Goal: Task Accomplishment & Management: Complete application form

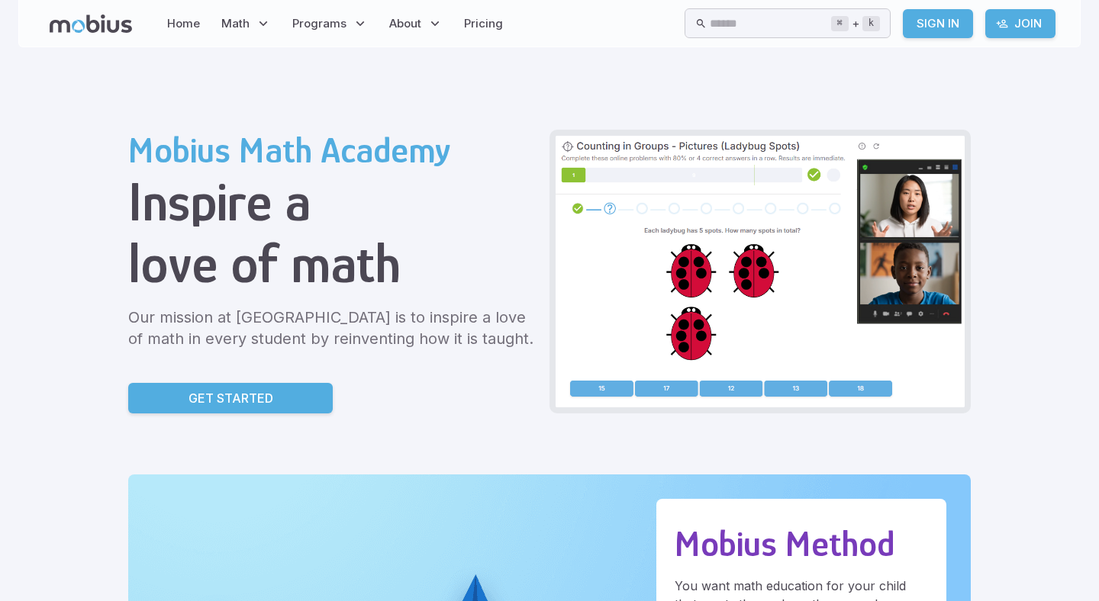
drag, startPoint x: 0, startPoint y: 0, endPoint x: 310, endPoint y: 397, distance: 503.5
click at [310, 397] on link "Get Started" at bounding box center [230, 398] width 205 height 31
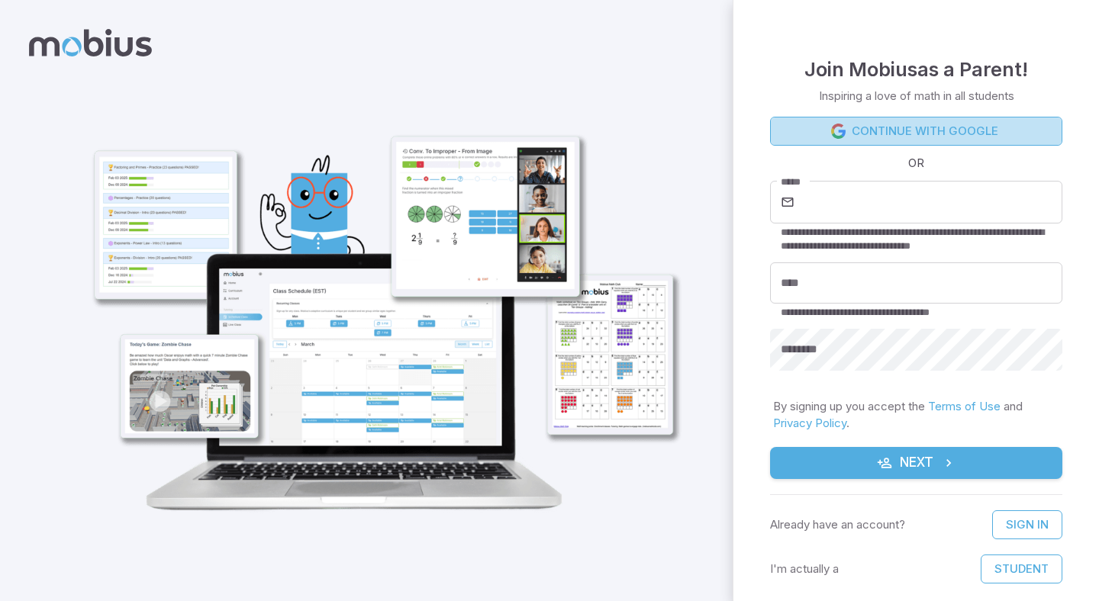
click at [869, 131] on link "Continue with Google" at bounding box center [916, 131] width 292 height 29
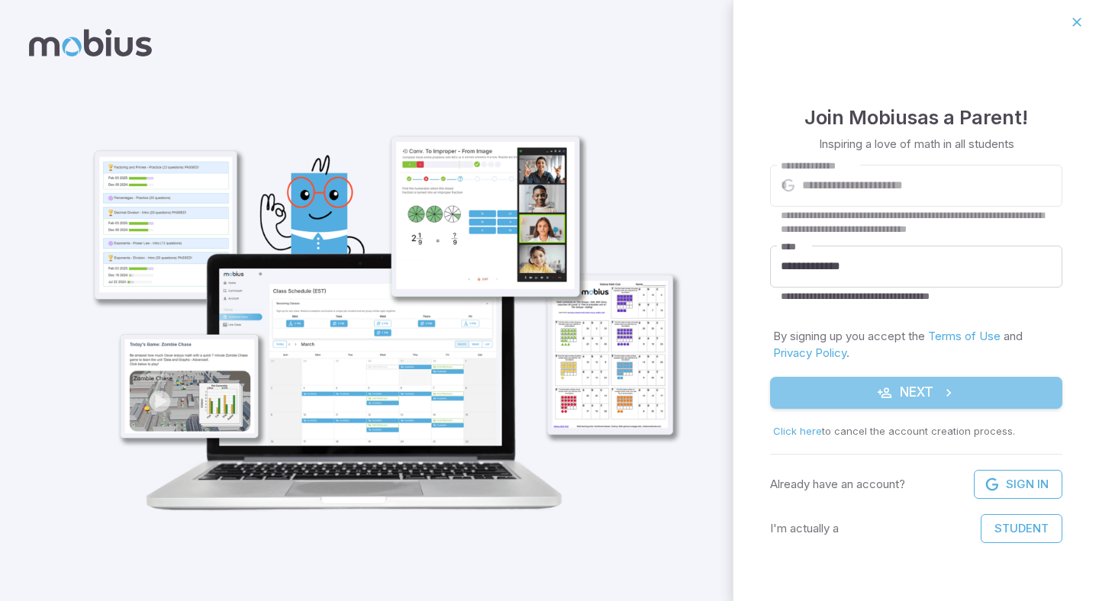
click at [857, 393] on button "Next" at bounding box center [916, 393] width 292 height 32
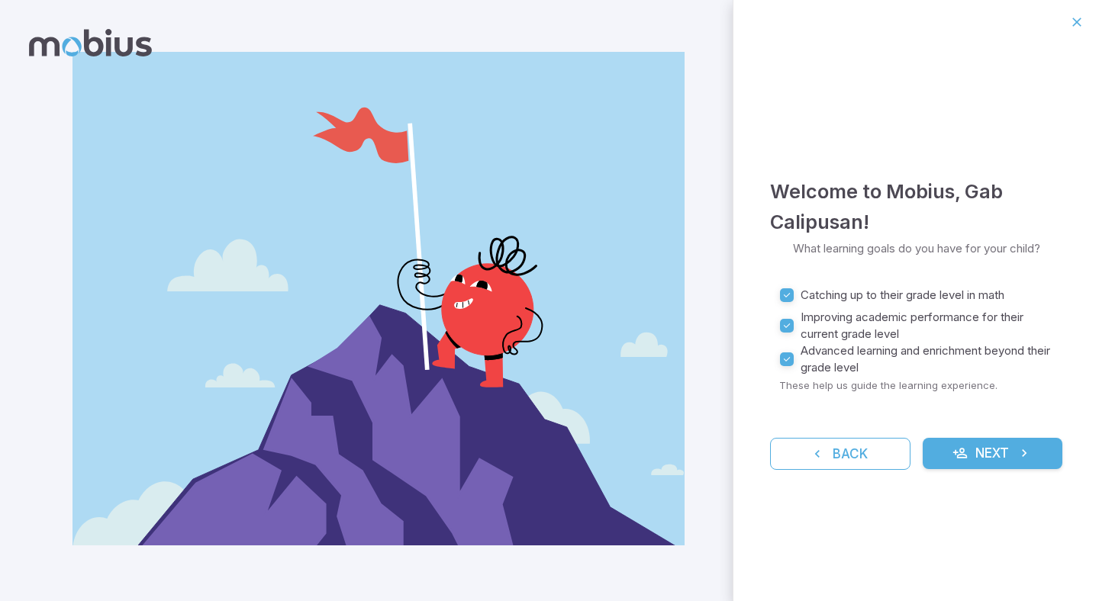
click at [1026, 459] on icon "submit" at bounding box center [1024, 453] width 15 height 15
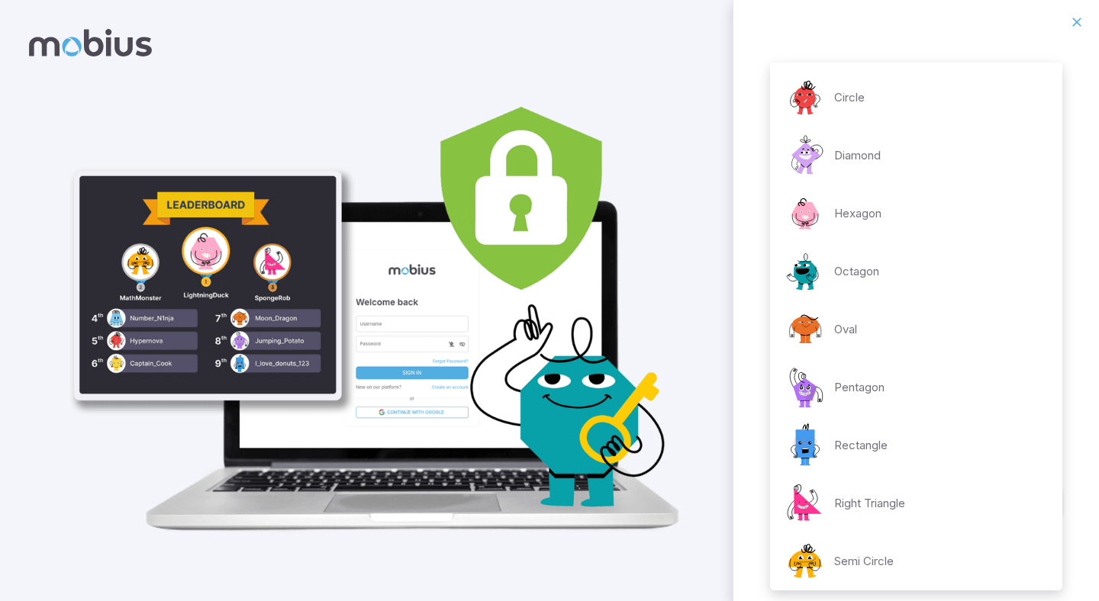
scroll to position [180, 0]
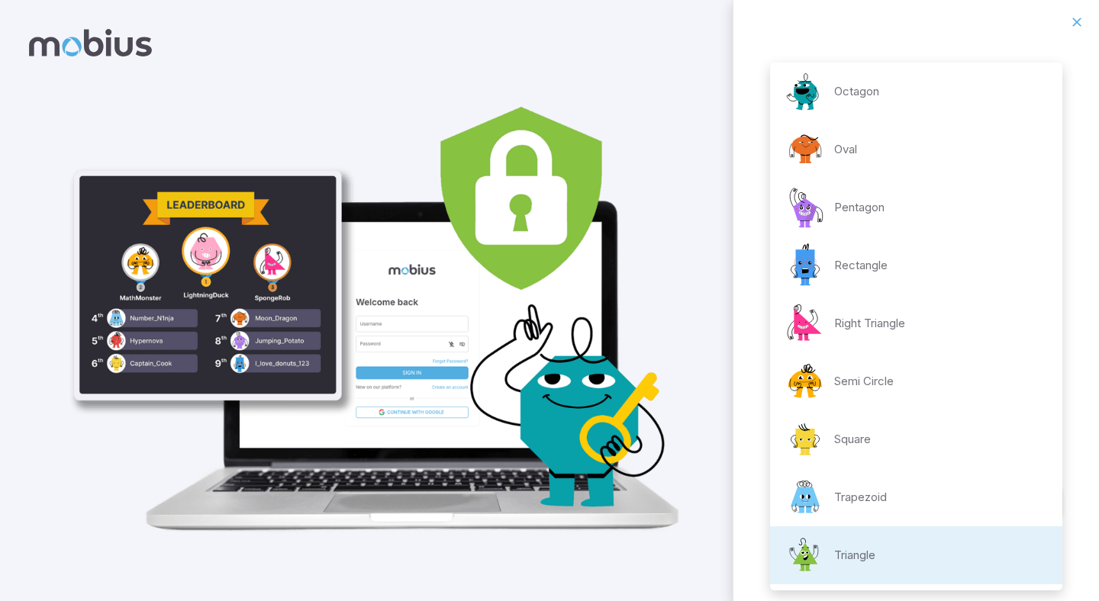
click at [1056, 331] on body "**********" at bounding box center [549, 300] width 1099 height 601
click at [905, 113] on li "Octagon" at bounding box center [916, 92] width 292 height 58
type input "**********"
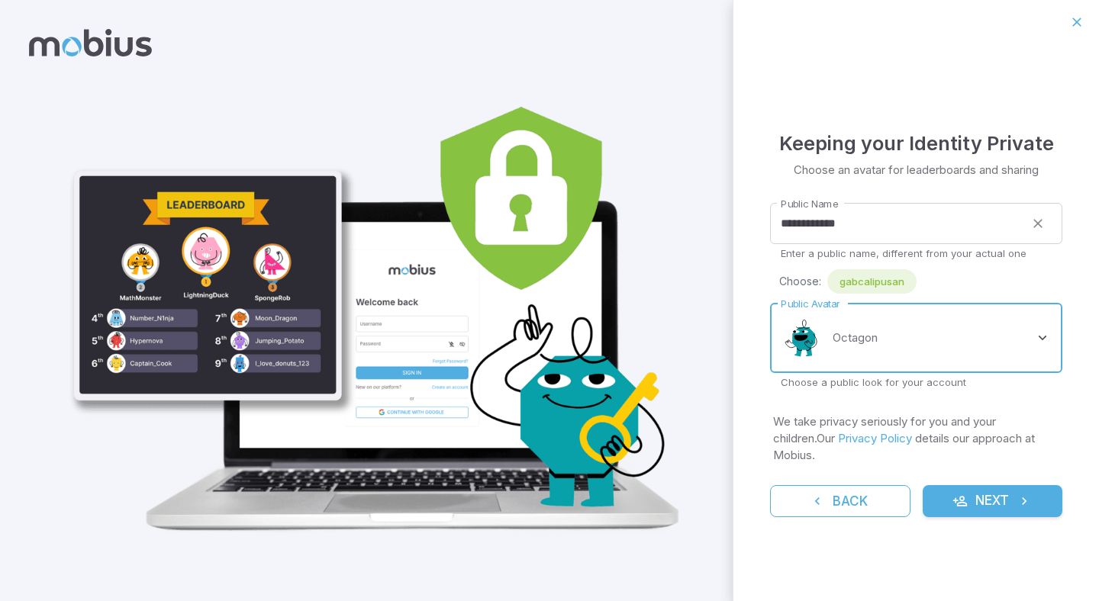
click at [977, 505] on button "Next" at bounding box center [993, 501] width 140 height 32
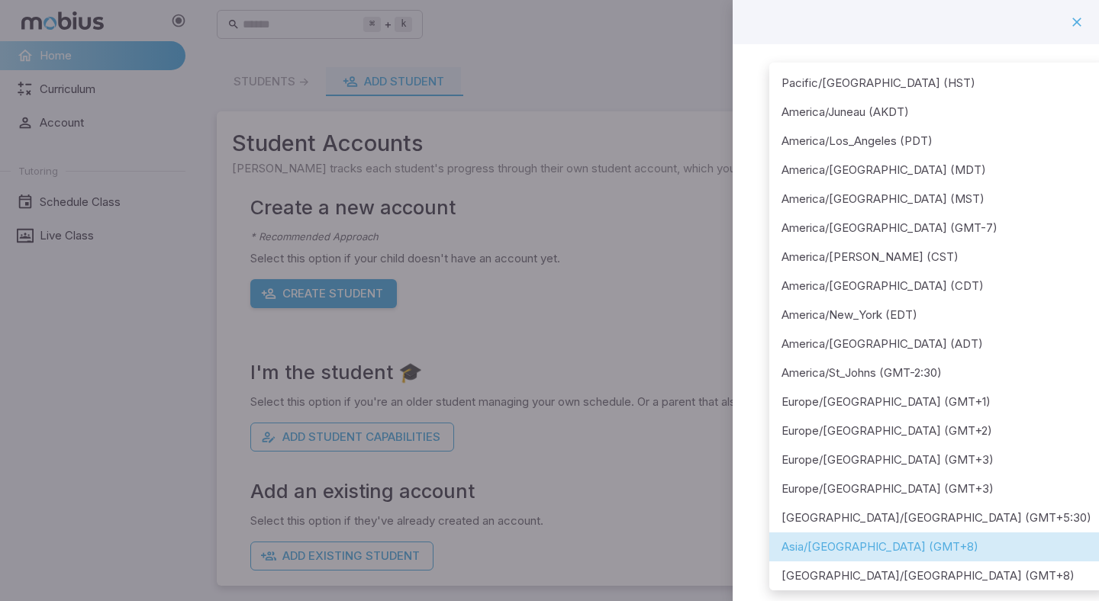
click at [1013, 195] on body "**********" at bounding box center [549, 302] width 1099 height 604
click at [431, 323] on div at bounding box center [549, 300] width 1099 height 601
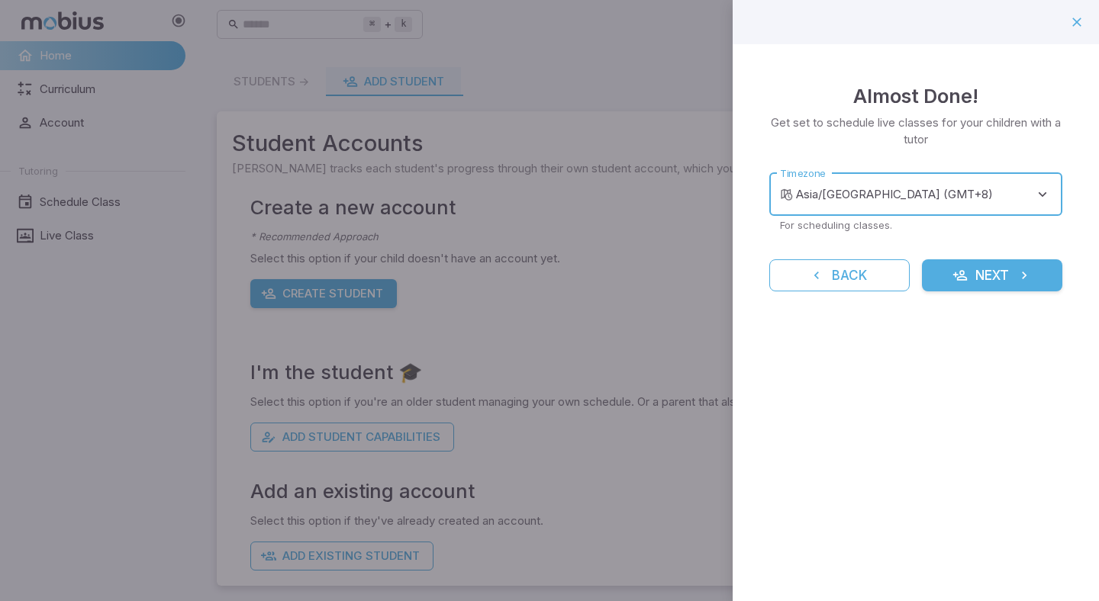
click at [1017, 269] on icon "submit" at bounding box center [1024, 275] width 15 height 15
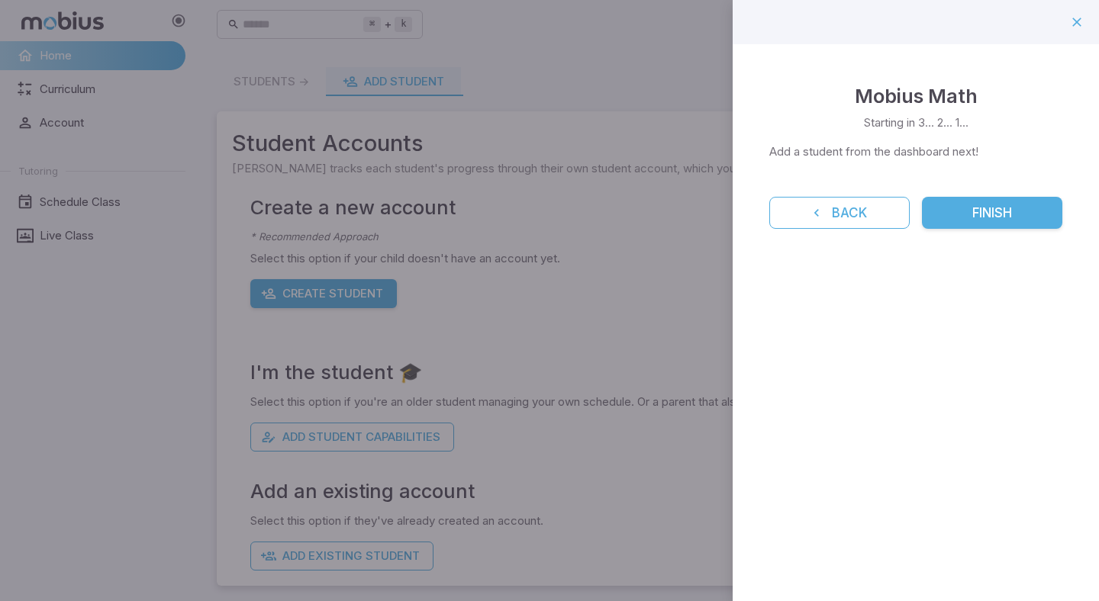
click at [991, 218] on button "Finish" at bounding box center [992, 213] width 140 height 32
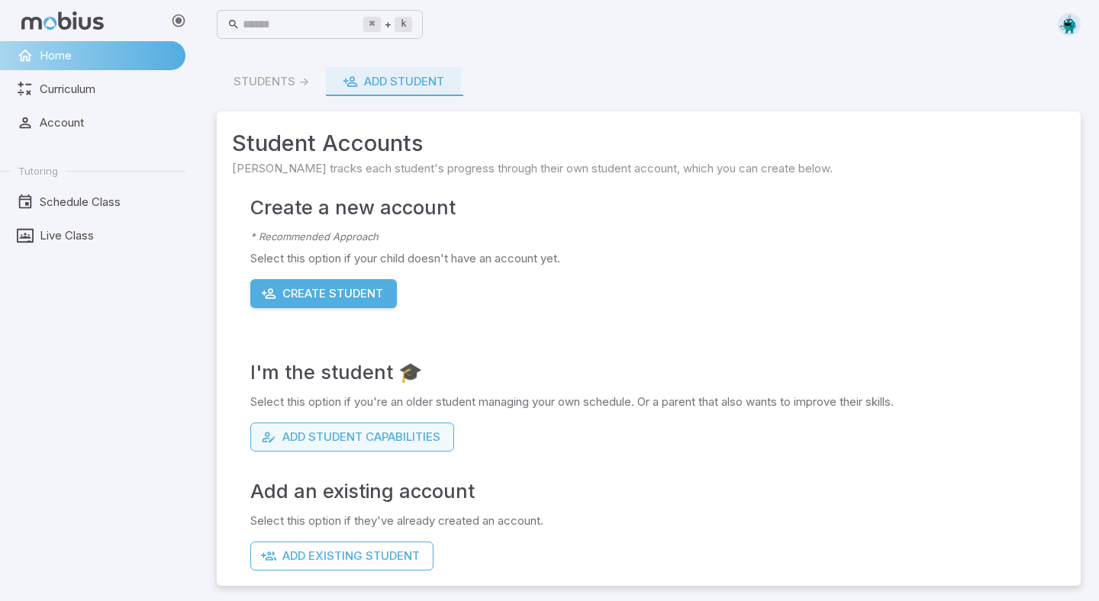
click at [338, 446] on button "Add Student Capabilities" at bounding box center [352, 437] width 204 height 29
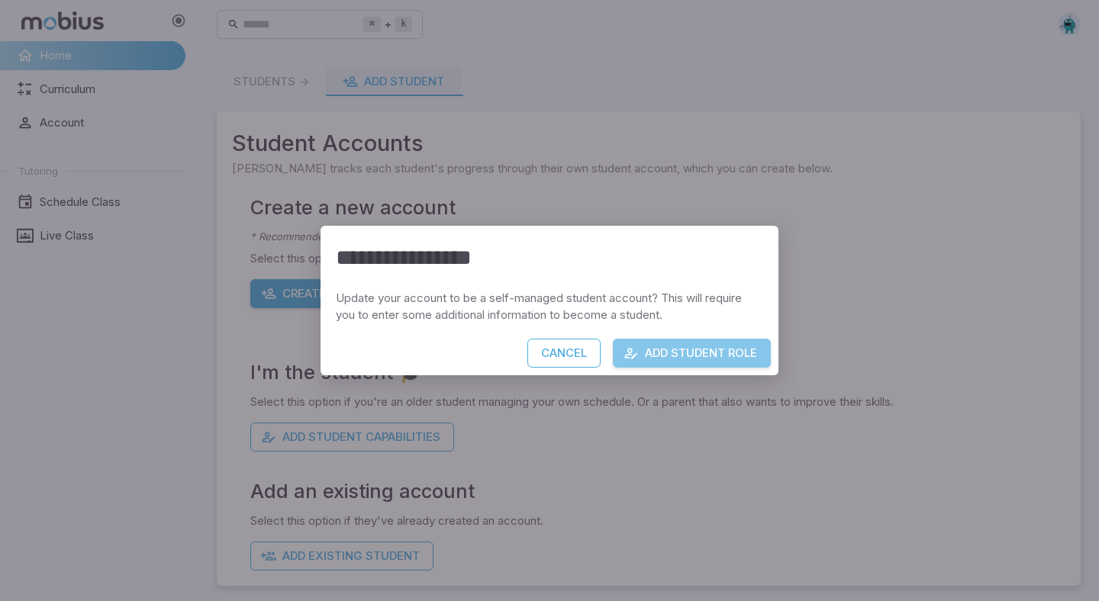
click at [647, 353] on button "Add Student Role" at bounding box center [692, 353] width 158 height 29
click at [688, 177] on div "**********" at bounding box center [549, 300] width 1099 height 601
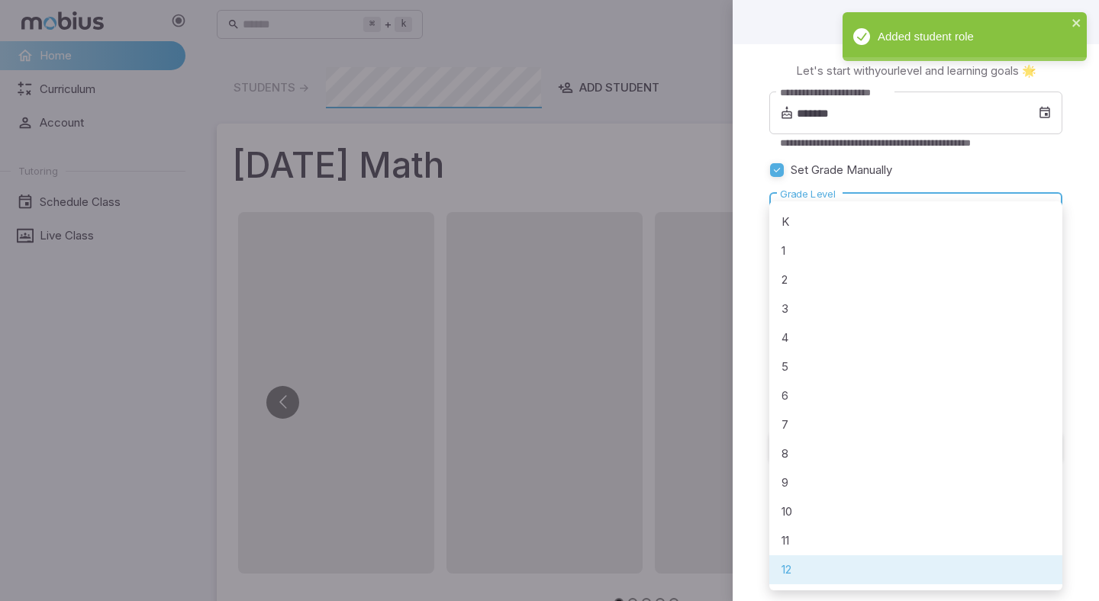
click at [943, 195] on body "**********" at bounding box center [549, 476] width 1099 height 952
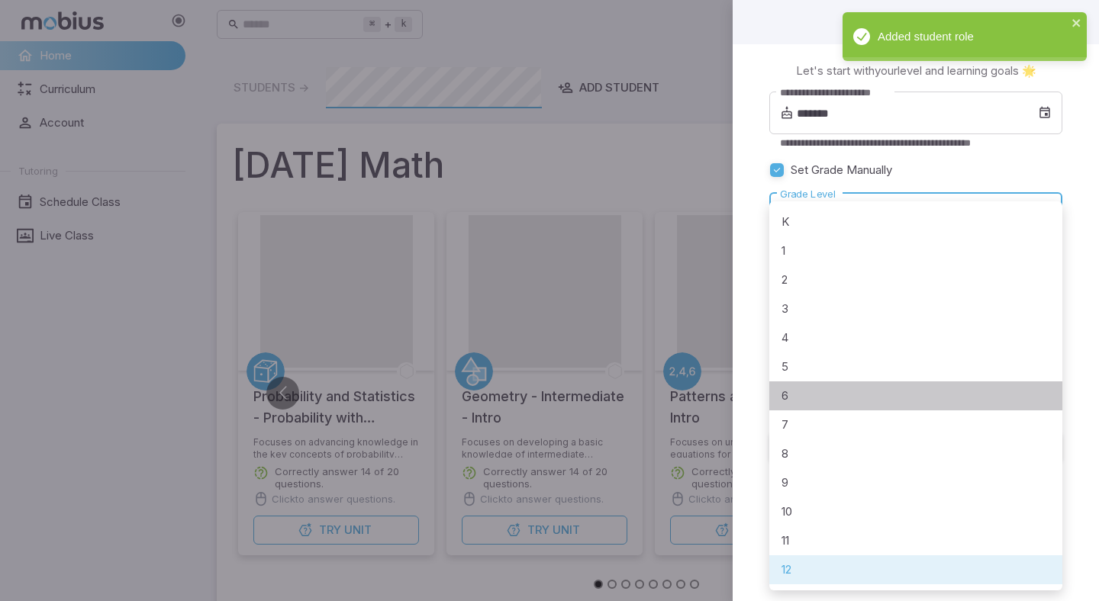
click at [825, 397] on li "6" at bounding box center [915, 396] width 293 height 29
type input "*"
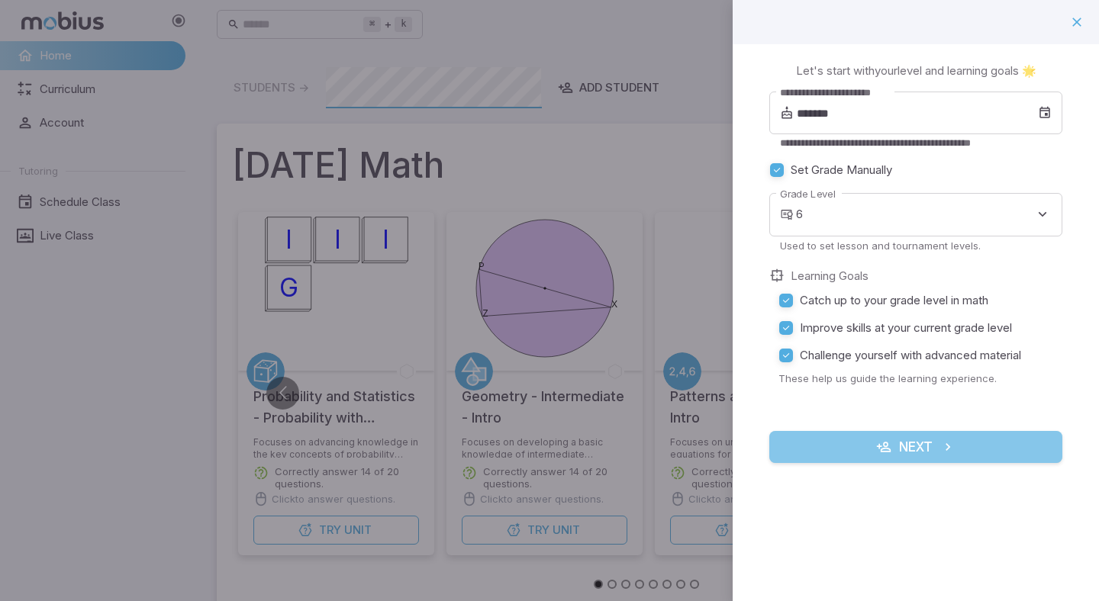
click at [799, 436] on button "Next" at bounding box center [915, 447] width 293 height 32
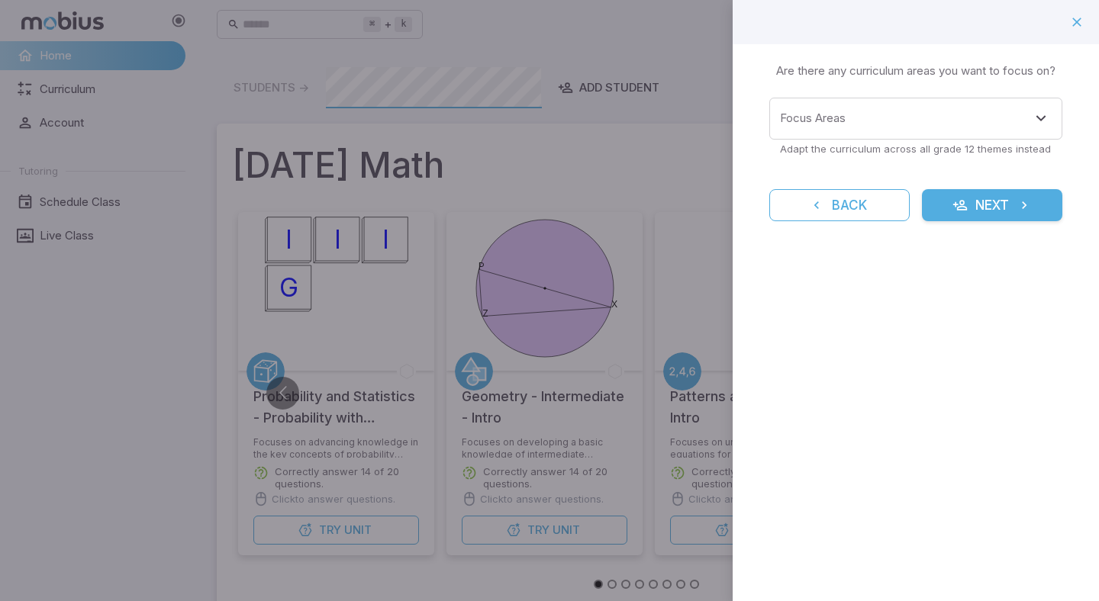
click at [1023, 182] on form "Focus Areas Focus Areas Adapt the curriculum across all grade 12 themes instead…" at bounding box center [915, 160] width 293 height 124
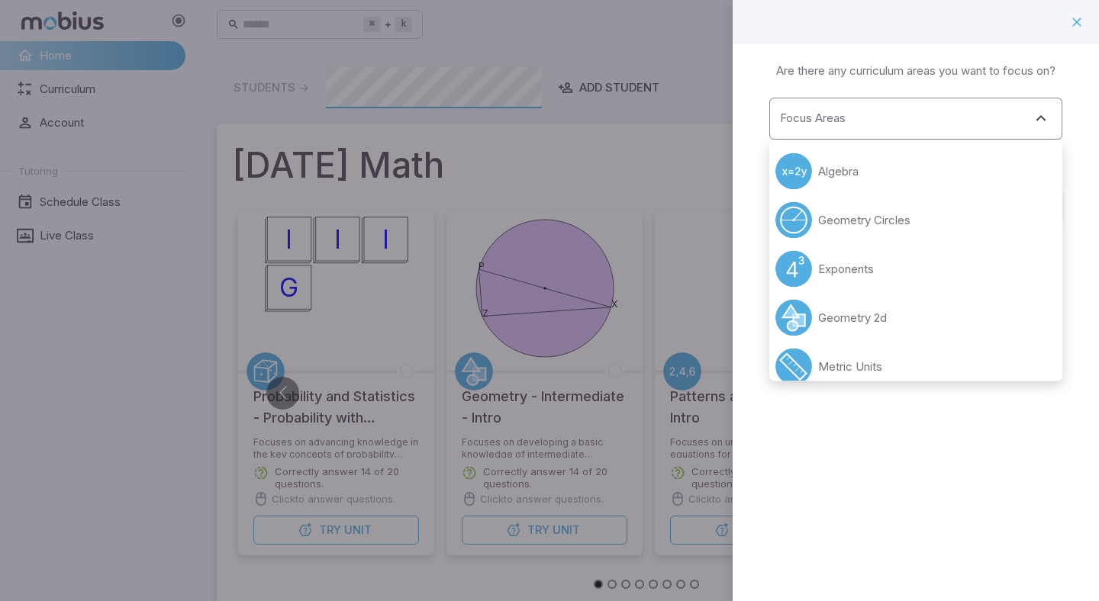
click at [1023, 134] on div "Focus Areas" at bounding box center [915, 119] width 293 height 42
click at [956, 182] on li "Algebra" at bounding box center [915, 171] width 293 height 49
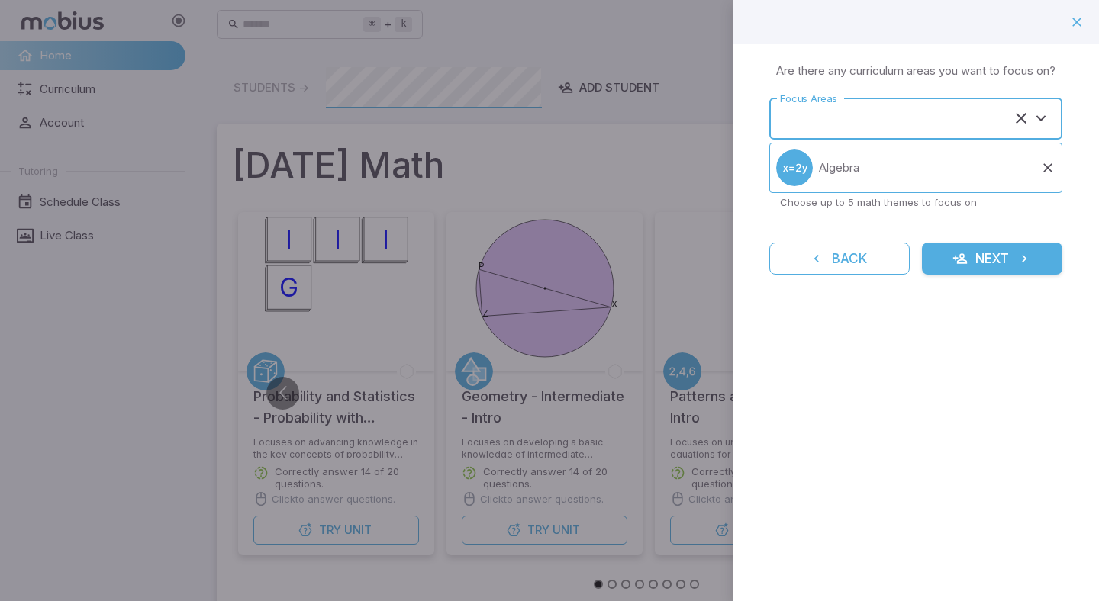
type input "*******"
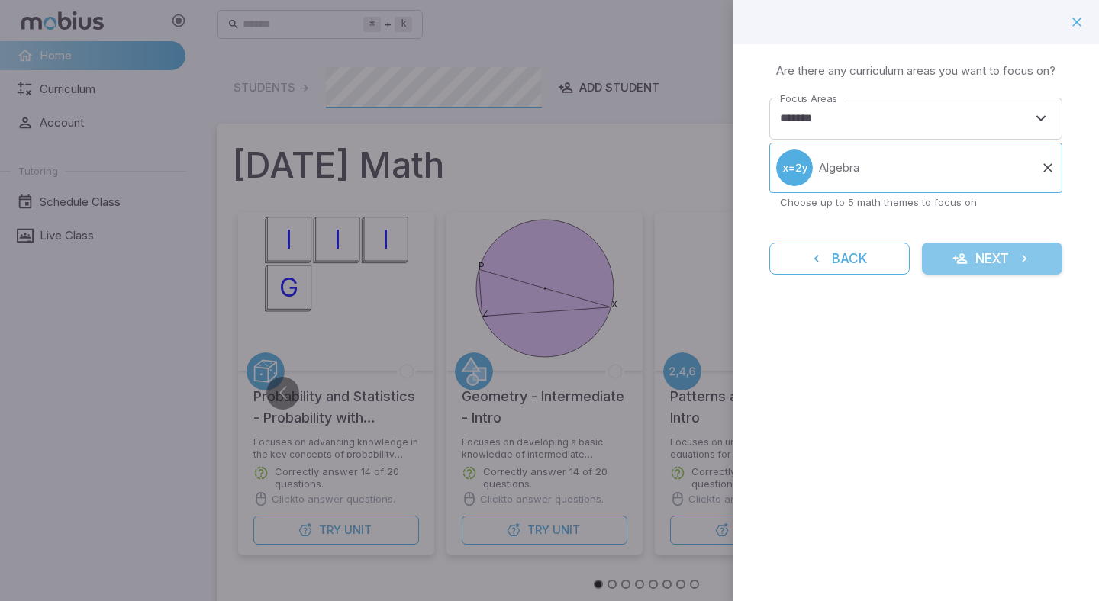
click at [958, 254] on icon "submit" at bounding box center [959, 258] width 15 height 15
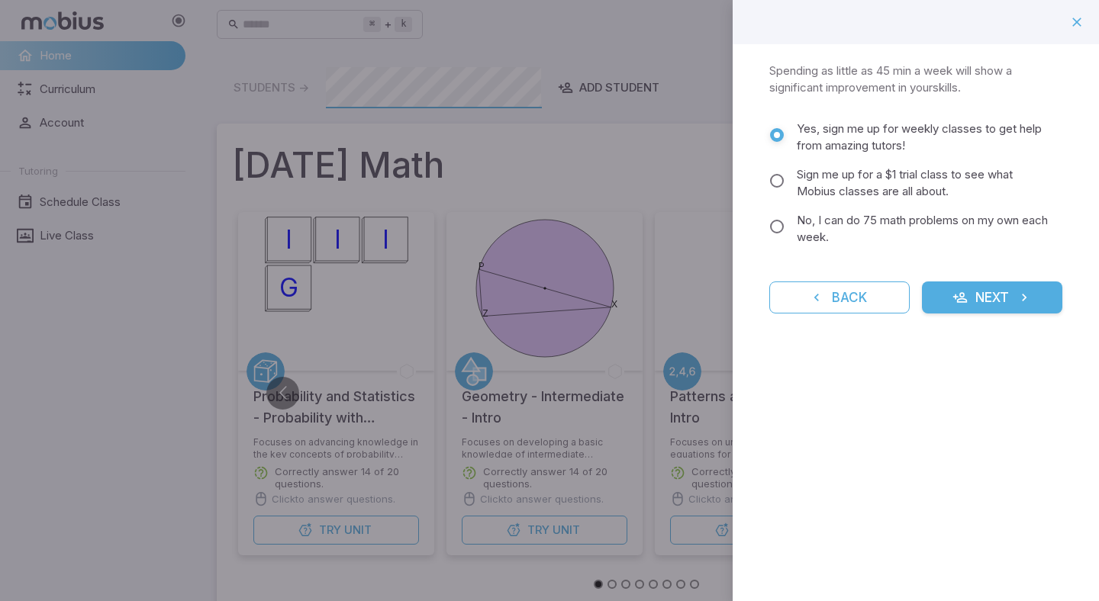
click at [882, 219] on span "No, I can do 75 math problems on my own each week." at bounding box center [923, 229] width 253 height 34
click at [957, 291] on icon "submit" at bounding box center [959, 297] width 15 height 15
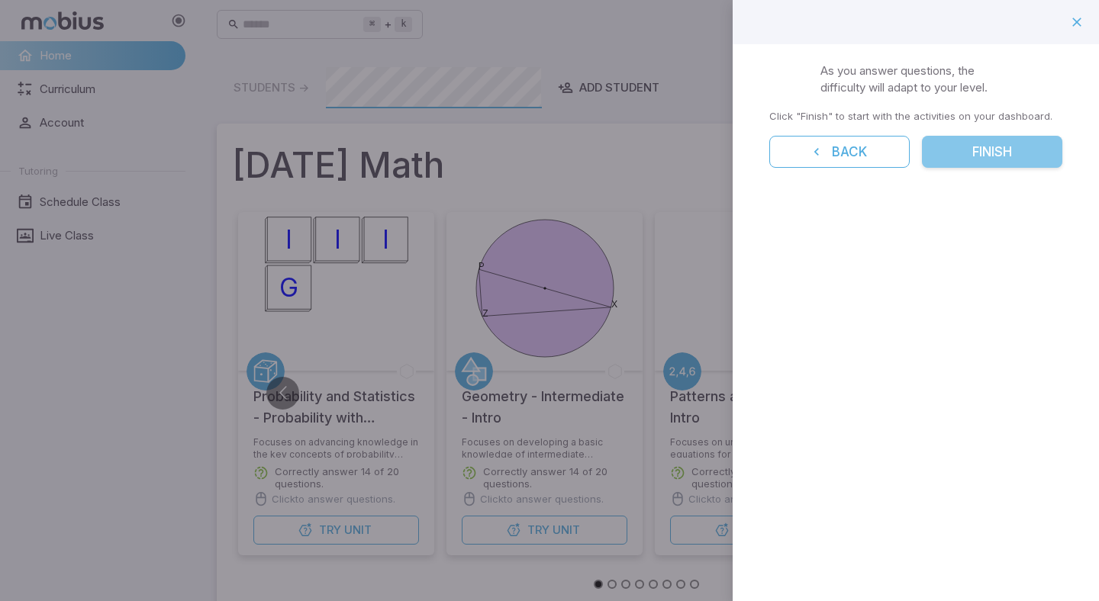
click at [1001, 140] on button "Finish" at bounding box center [992, 152] width 140 height 32
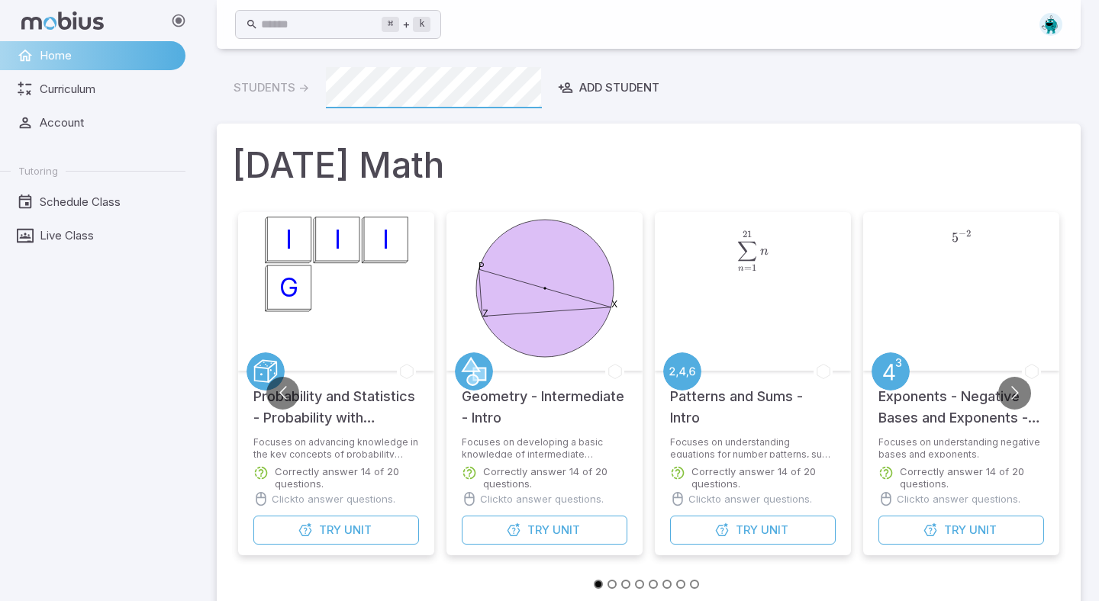
scroll to position [96, 0]
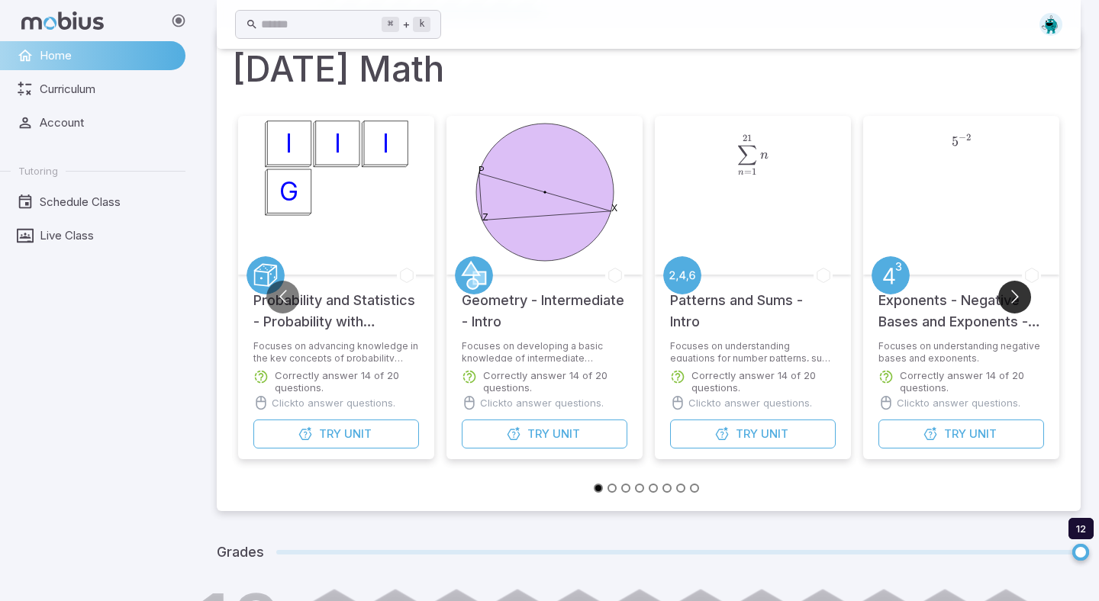
click at [1005, 290] on button "Go to next slide" at bounding box center [1014, 297] width 33 height 33
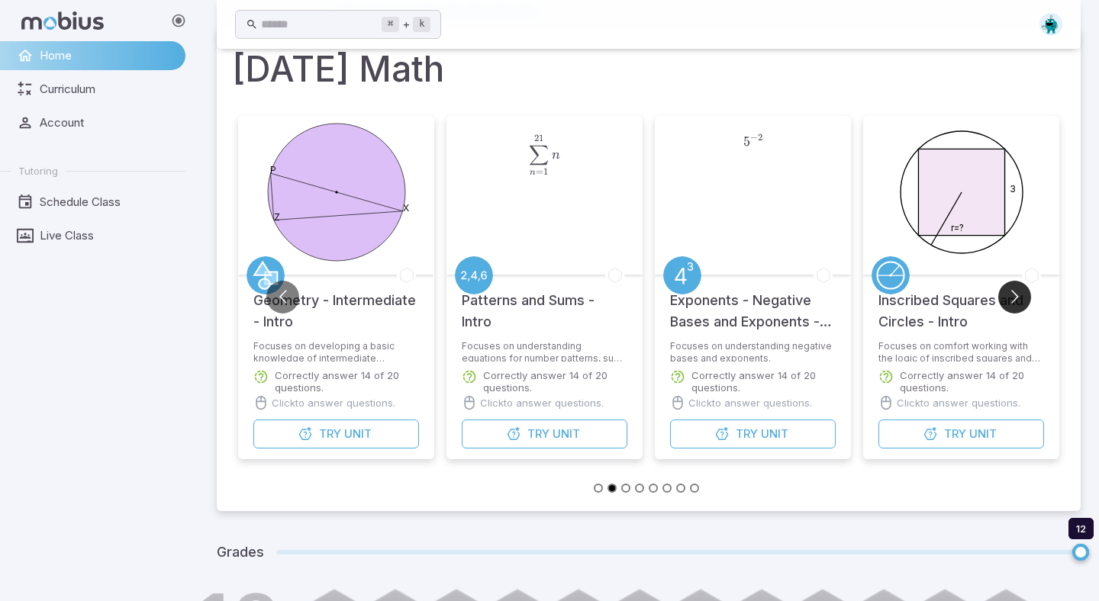
click at [1005, 290] on button "Go to next slide" at bounding box center [1014, 297] width 33 height 33
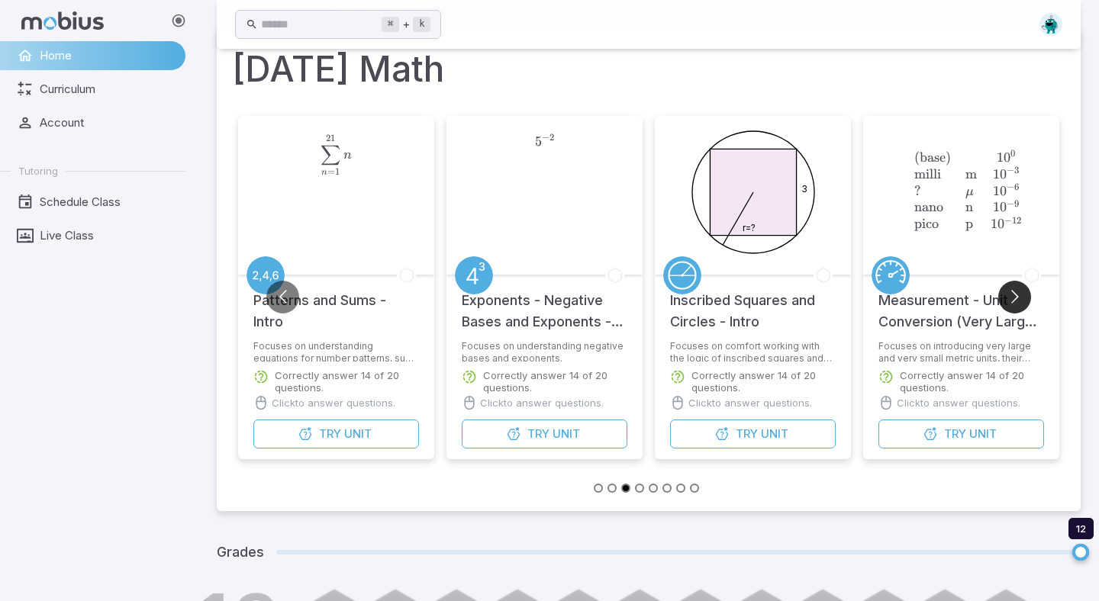
click at [1005, 290] on button "Go to next slide" at bounding box center [1014, 297] width 33 height 33
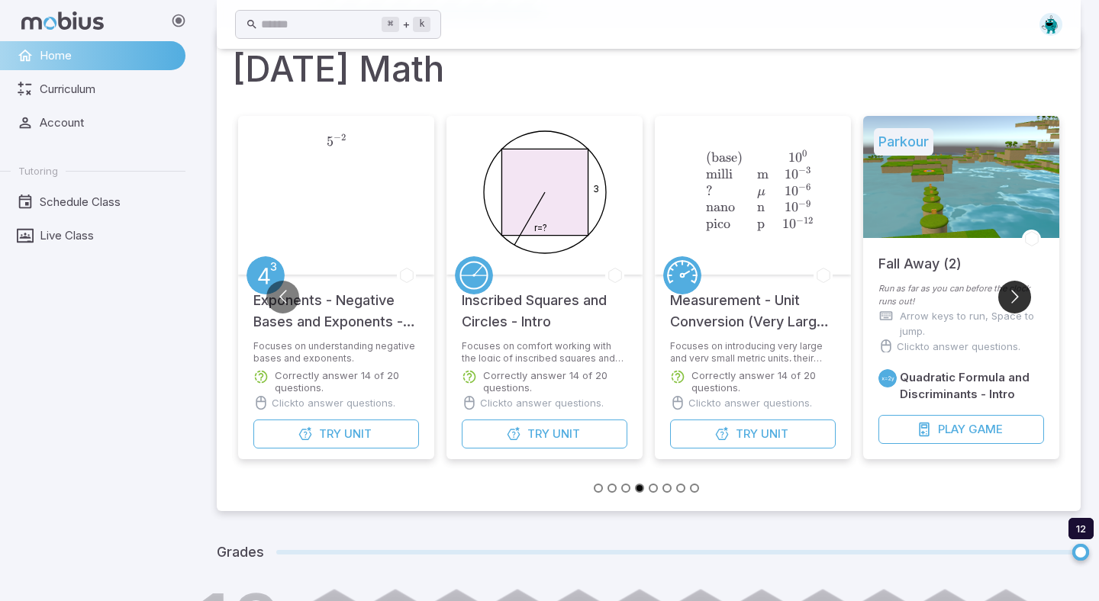
click at [1005, 290] on button "Go to next slide" at bounding box center [1014, 297] width 33 height 33
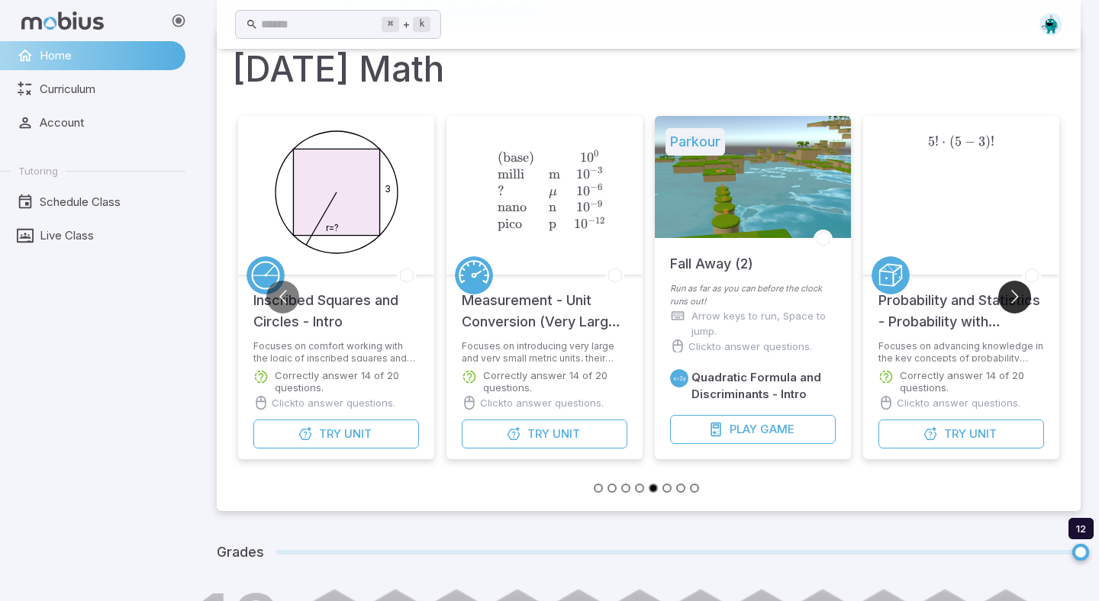
click at [1005, 290] on button "Go to next slide" at bounding box center [1014, 297] width 33 height 33
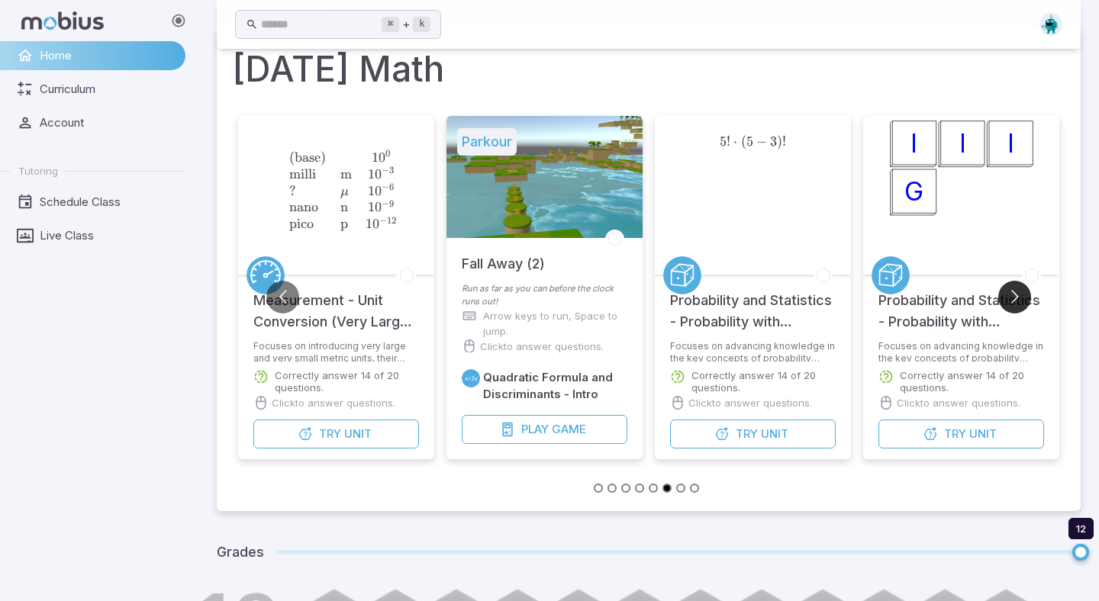
click at [1005, 290] on button "Go to next slide" at bounding box center [1014, 297] width 33 height 33
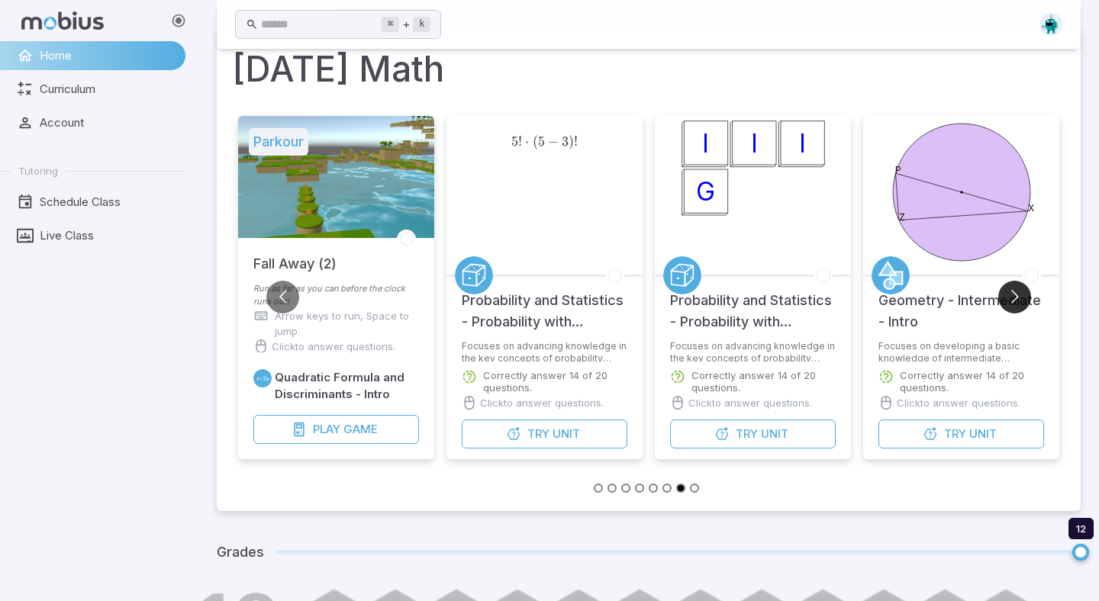
click at [1005, 290] on button "Go to next slide" at bounding box center [1014, 297] width 33 height 33
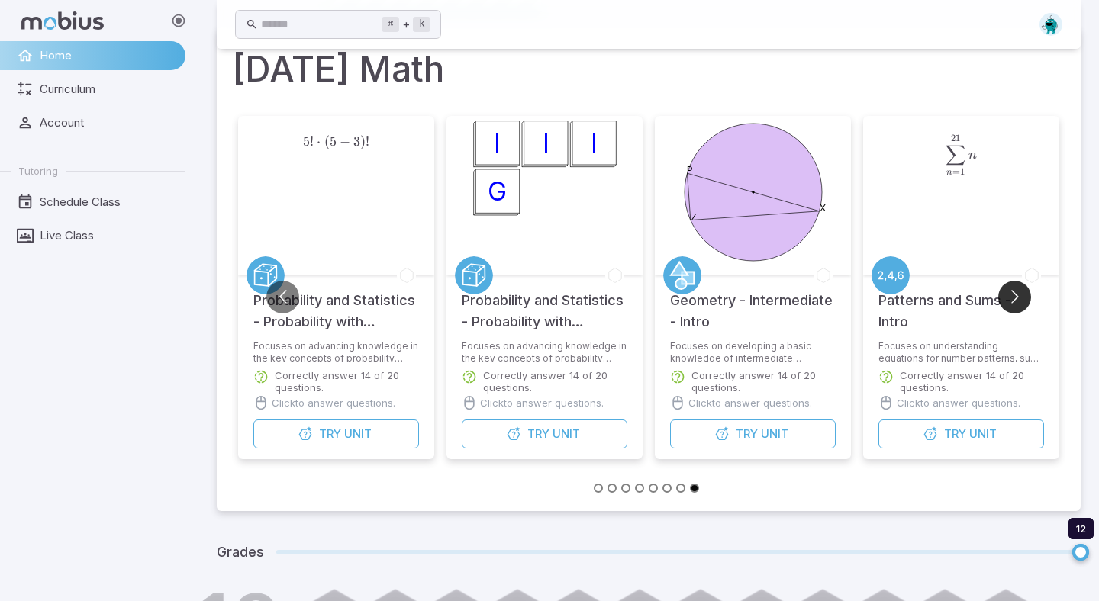
click at [1005, 290] on button "Go to next slide" at bounding box center [1014, 297] width 33 height 33
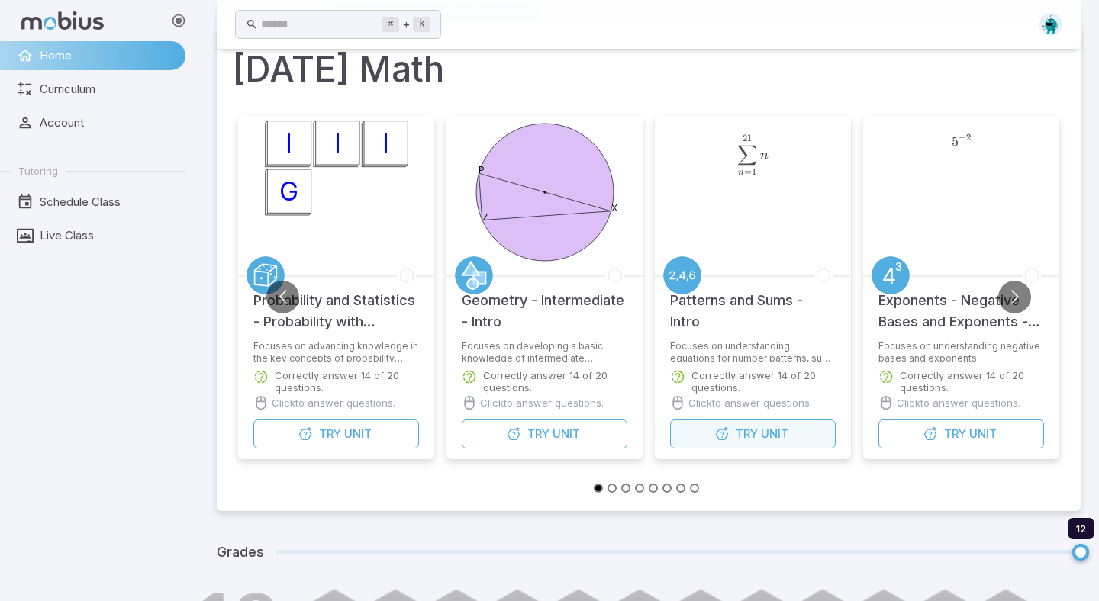
click at [768, 440] on span "Unit" at bounding box center [774, 434] width 27 height 17
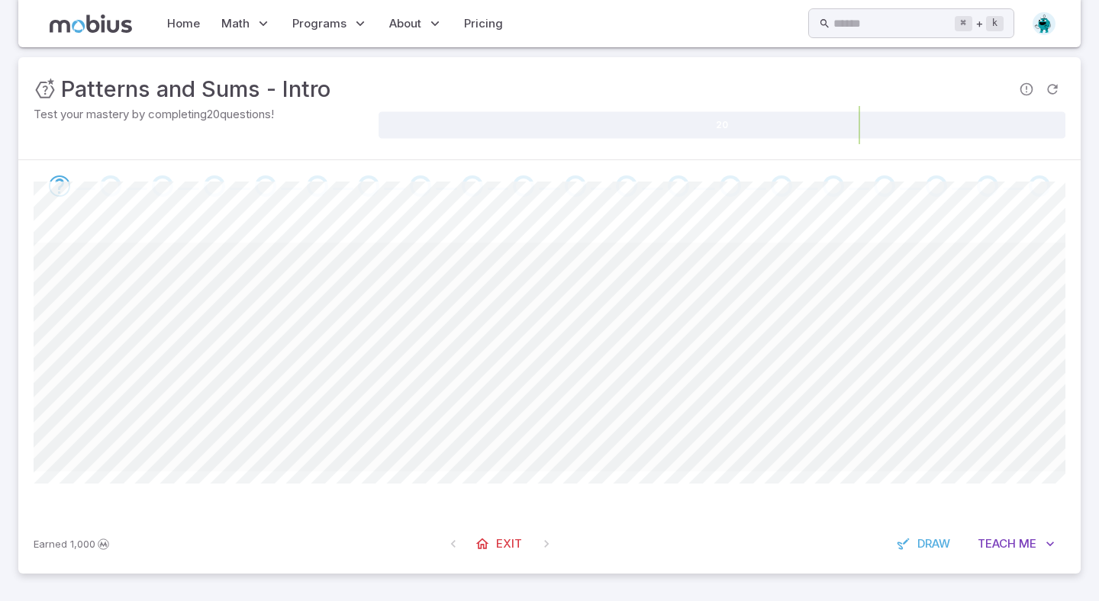
scroll to position [66, 0]
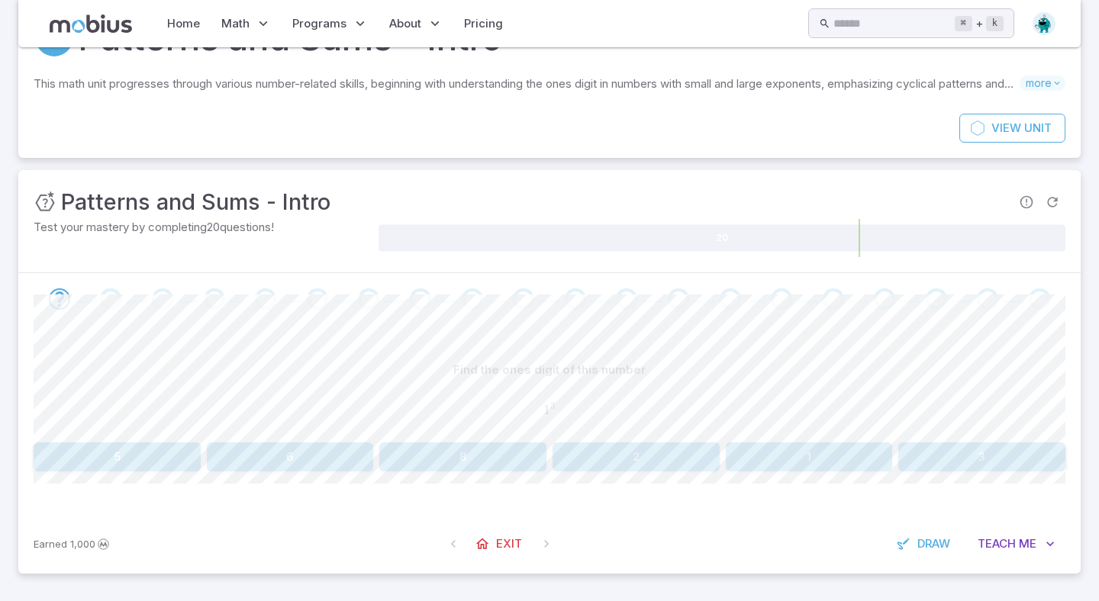
click at [865, 454] on button "1" at bounding box center [809, 457] width 167 height 29
click at [180, 448] on button "6" at bounding box center [117, 457] width 167 height 29
click at [147, 454] on button "4" at bounding box center [117, 457] width 167 height 29
click at [123, 466] on button "7" at bounding box center [117, 457] width 167 height 29
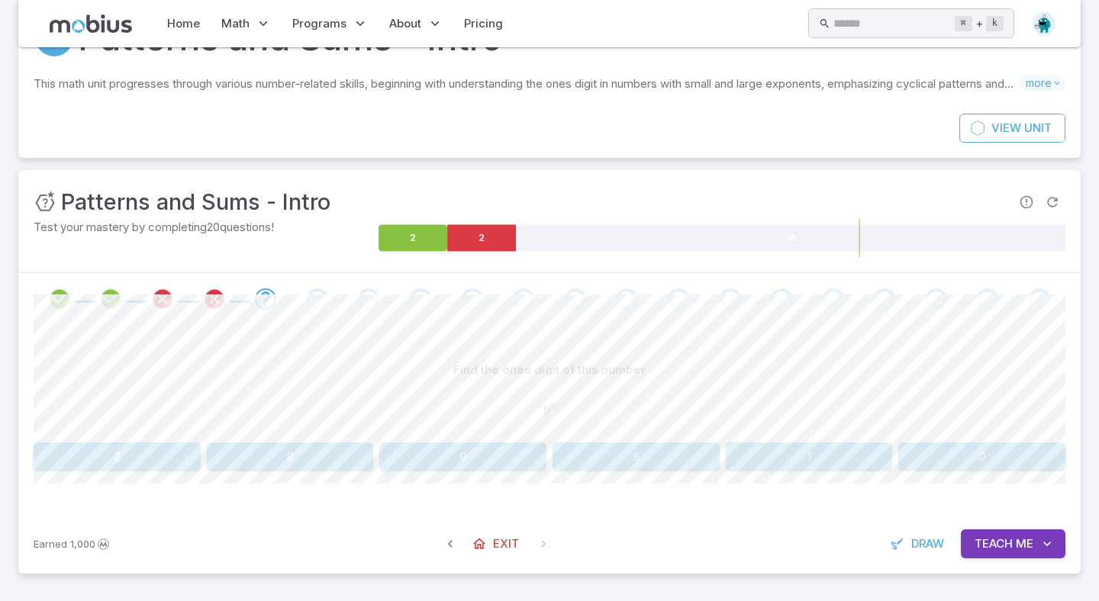
click at [471, 450] on button "9" at bounding box center [462, 457] width 167 height 29
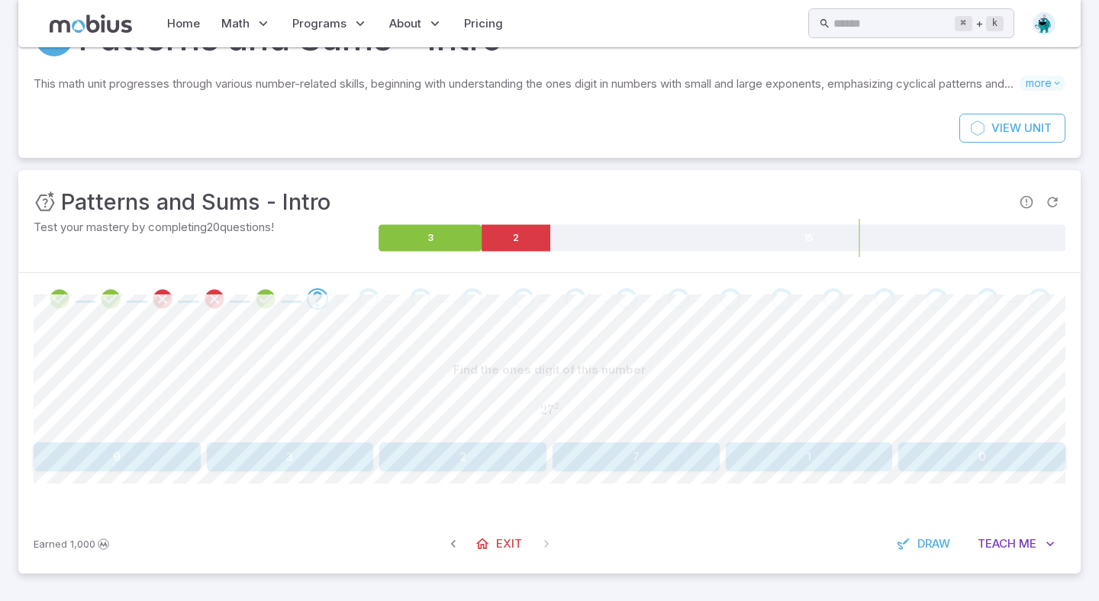
click at [495, 451] on button "2" at bounding box center [462, 457] width 167 height 29
